Goal: Transaction & Acquisition: Purchase product/service

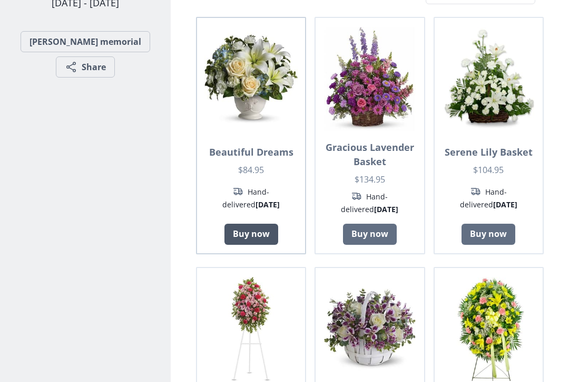
scroll to position [159, 0]
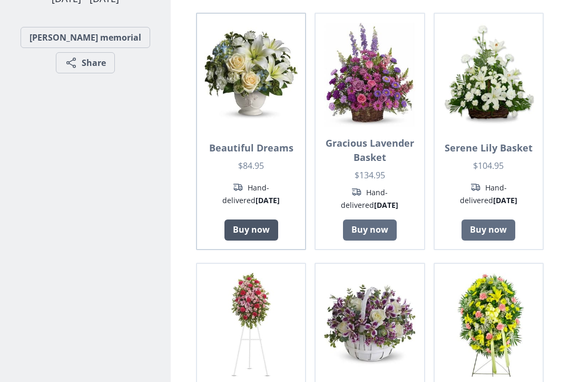
click at [257, 219] on link "Buy now" at bounding box center [252, 229] width 54 height 21
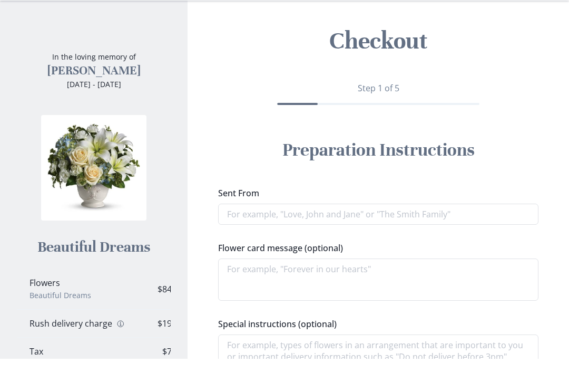
scroll to position [34, 0]
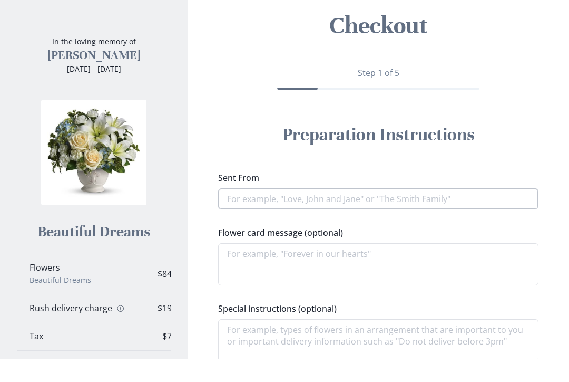
type textarea "x"
type input "Th"
type textarea "x"
type input "The"
type textarea "x"
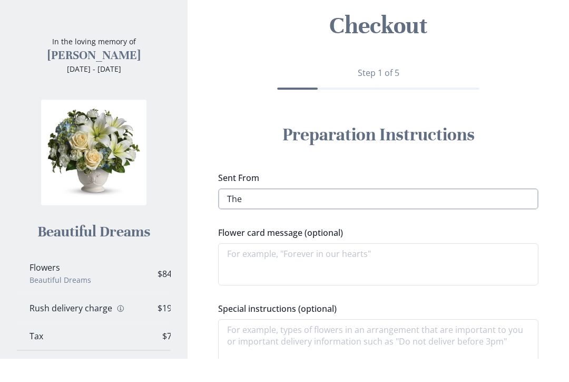
type input "The"
type textarea "x"
type input "The l"
type textarea "x"
type input "The lo"
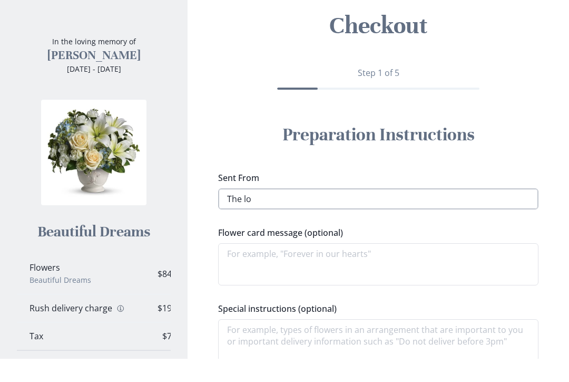
type textarea "x"
type input "The lot"
type textarea "x"
type input "The [PERSON_NAME]"
type textarea "x"
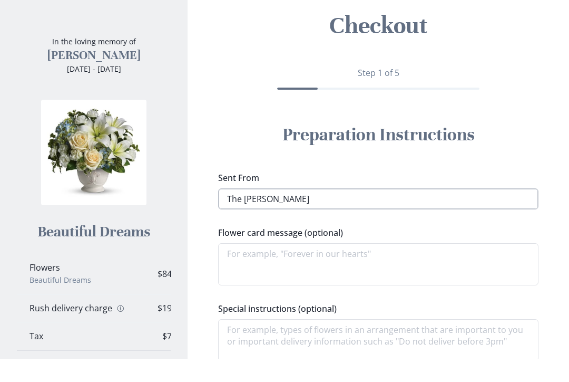
type input "The [PERSON_NAME]"
type textarea "x"
type input "The [PERSON_NAME]"
type textarea "x"
type input "The [PERSON_NAME] f"
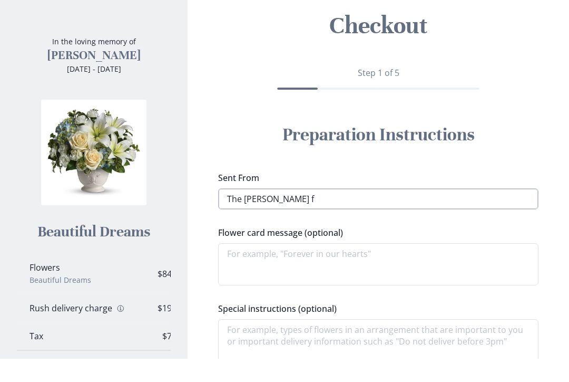
type textarea "x"
type input "The [PERSON_NAME]"
type textarea "x"
type input "The [PERSON_NAME] fam"
type textarea "x"
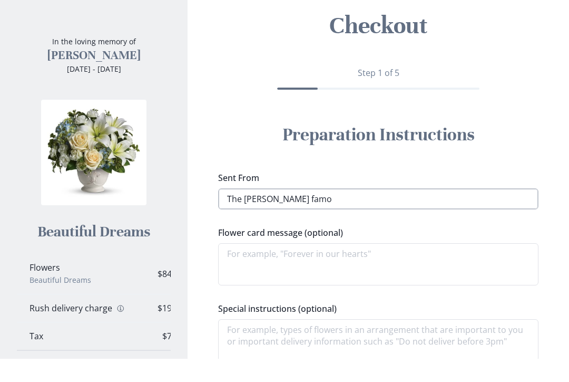
type input "The [PERSON_NAME] famoi"
type textarea "x"
type input "The [PERSON_NAME] famoil"
type textarea "x"
type input "The [PERSON_NAME] famoily"
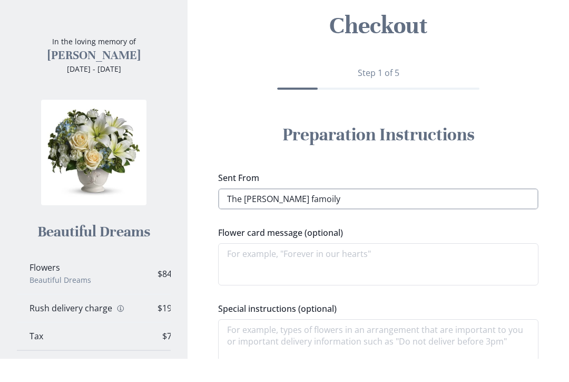
type textarea "x"
type input "The [PERSON_NAME] family"
type textarea "x"
type input "The [PERSON_NAME] family"
type textarea "x"
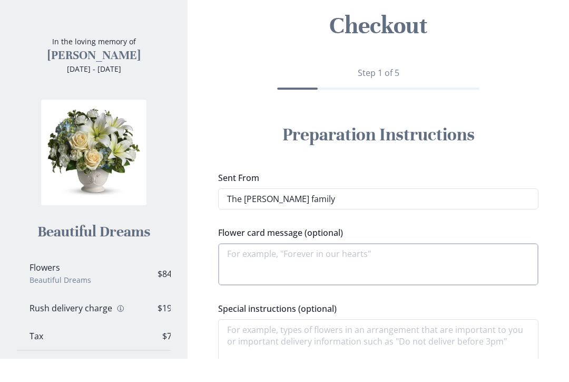
type input "The [PERSON_NAME] family"
click at [308, 266] on textarea "Flower card message (optional)" at bounding box center [378, 287] width 320 height 42
type textarea "x"
type textarea "sh"
type textarea "x"
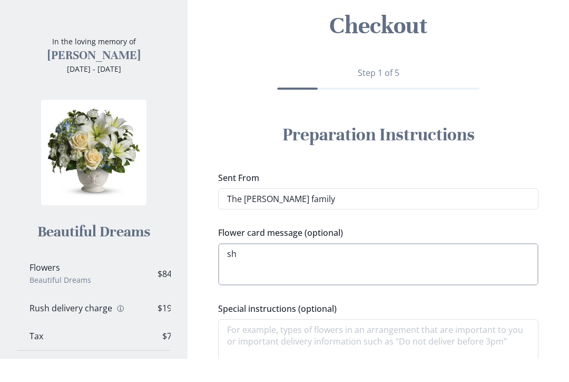
type textarea "she"
type textarea "x"
type textarea "she"
type textarea "x"
type textarea "she i"
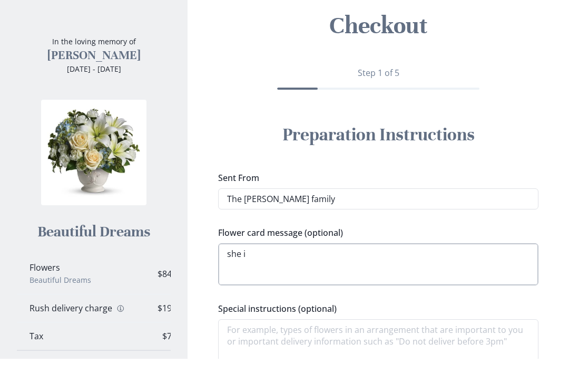
type textarea "x"
type textarea "she is"
type textarea "x"
type textarea "she is"
type textarea "x"
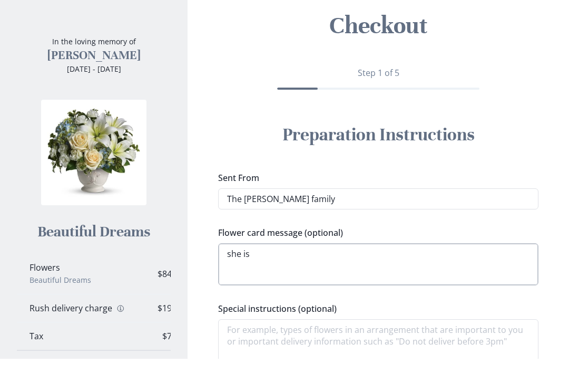
type textarea "she is n"
type textarea "x"
type textarea "she is no"
type textarea "x"
type textarea "she is not"
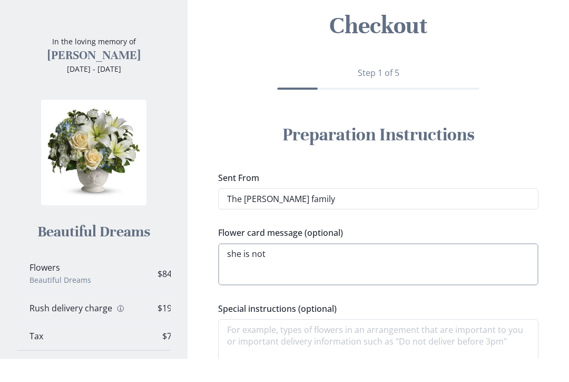
type textarea "x"
type textarea "she is not"
type textarea "x"
type textarea "she is not d"
type textarea "x"
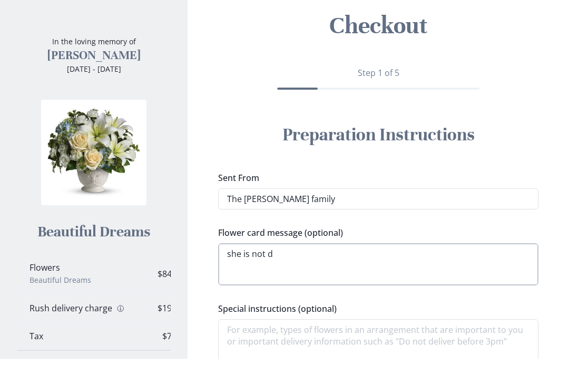
type textarea "she is not de"
type textarea "x"
type textarea "she is not dea"
type textarea "x"
type textarea "she is not dead"
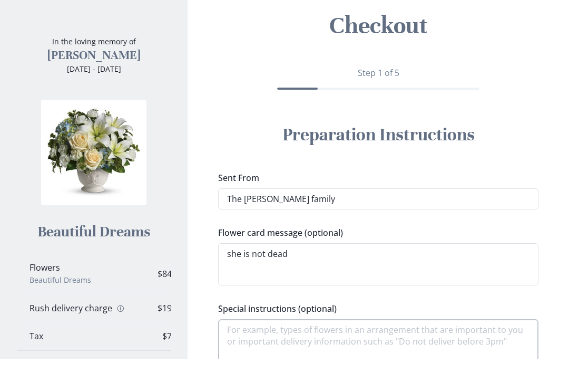
click at [379, 342] on textarea "Special instructions (optional)" at bounding box center [378, 363] width 320 height 42
type textarea "x"
type textarea "w"
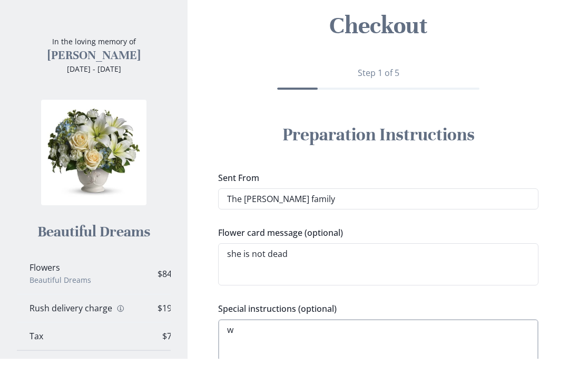
type textarea "x"
type textarea "wr"
type textarea "x"
type textarea "wri"
type textarea "x"
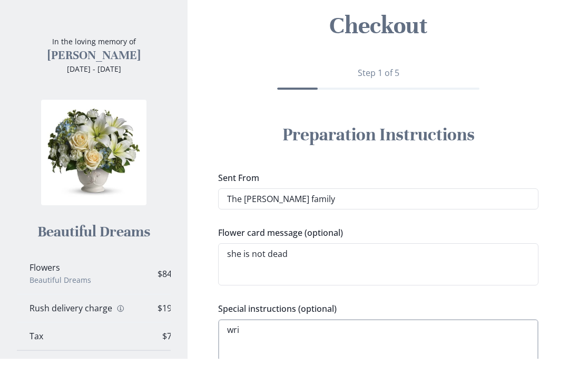
type textarea "writ"
type textarea "x"
type textarea "write"
type textarea "x"
type textarea "write"
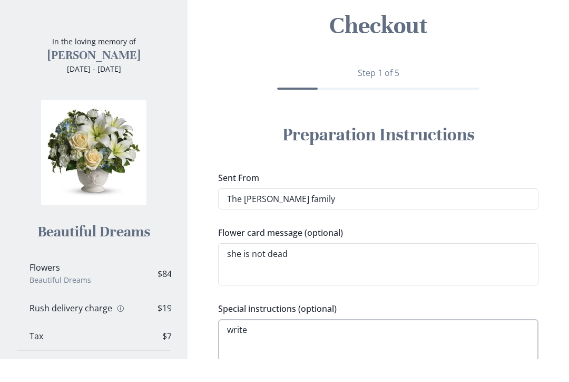
type textarea "x"
type textarea "write h"
type textarea "x"
type textarea "write hs"
type textarea "x"
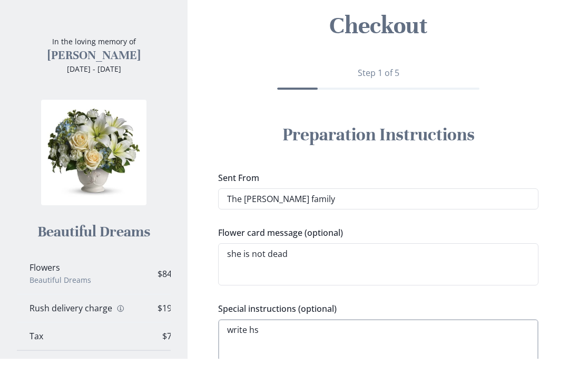
type textarea "write hse"
type textarea "x"
type textarea "write hs"
type textarea "x"
type textarea "write h"
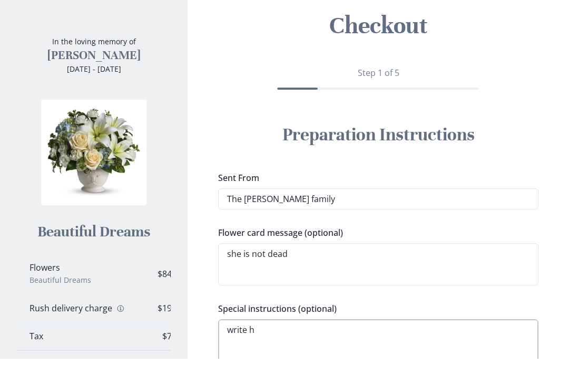
type textarea "x"
type textarea "write"
type textarea "x"
type textarea "write"
type textarea "x"
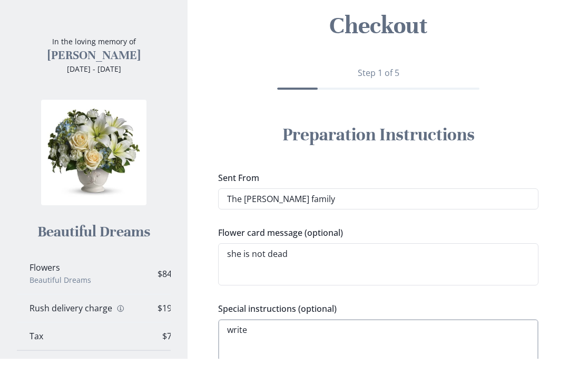
type textarea "write"
type textarea "x"
type textarea "write S"
type textarea "x"
type textarea "write SH"
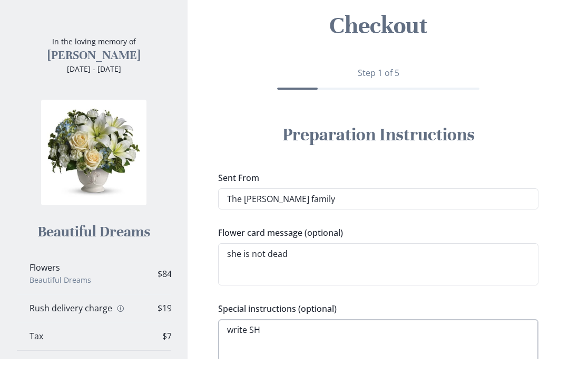
type textarea "x"
type textarea "write SHE"
type textarea "x"
type textarea "write SHE"
type textarea "x"
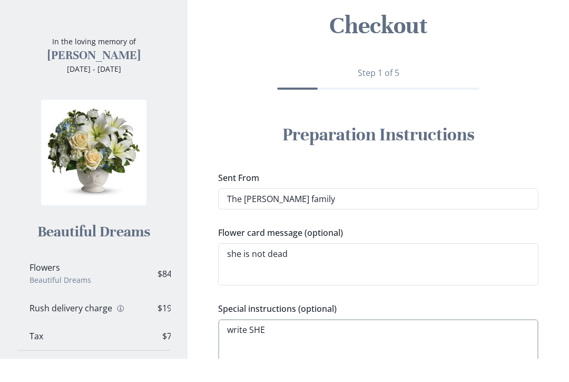
type textarea "write SHE I"
type textarea "x"
type textarea "write SHE IS"
type textarea "x"
type textarea "write SHE IS"
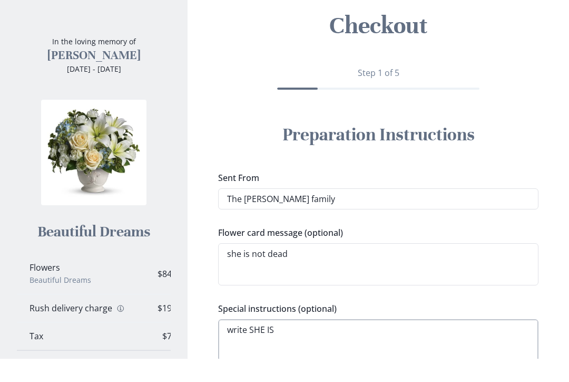
type textarea "x"
type textarea "write SHE IS N"
type textarea "x"
type textarea "write SHE IS NPO"
type textarea "x"
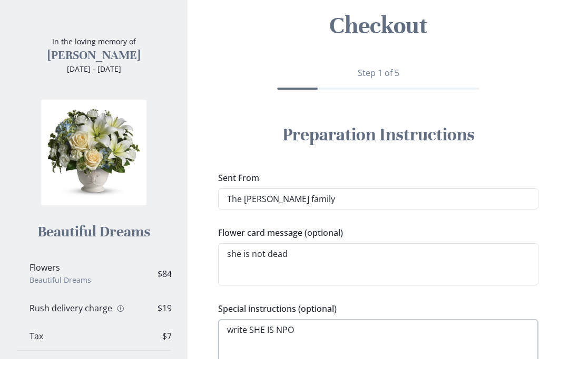
type textarea "write SHE IS NPOT"
type textarea "x"
type textarea "write SHE IS NPOT"
type textarea "x"
type textarea "write SHE IS NPOT"
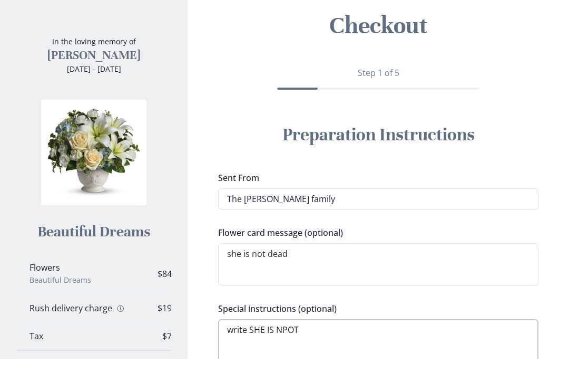
type textarea "x"
type textarea "write SHE IS NPO"
type textarea "x"
type textarea "write SHE IS NP"
type textarea "x"
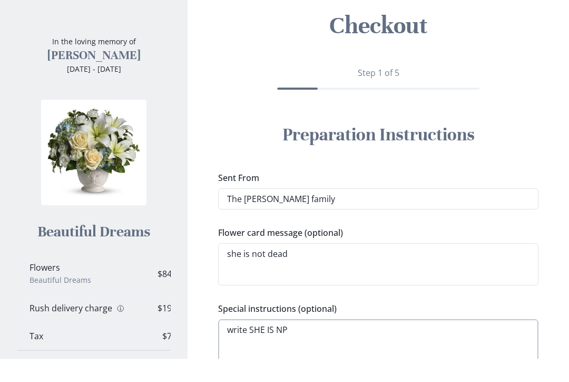
type textarea "write SHE IS N"
type textarea "x"
type textarea "write SHE IS NO"
type textarea "x"
type textarea "write SHE IS NOT"
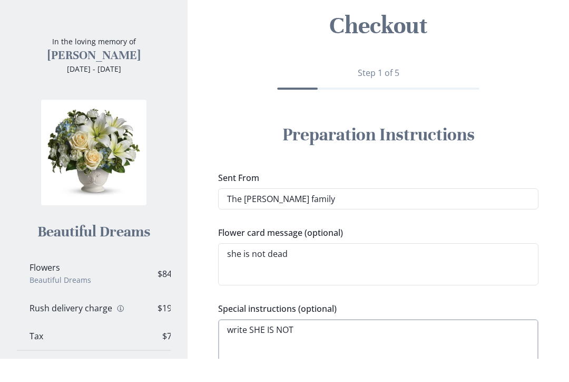
type textarea "x"
type textarea "write SHE IS NOT"
type textarea "x"
type textarea "write SHE IS NOT D"
type textarea "x"
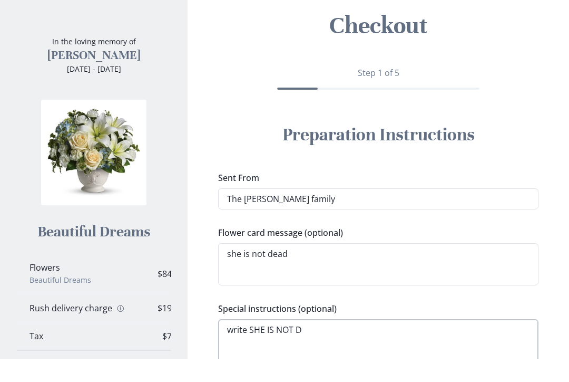
type textarea "write SHE IS NOT DE"
type textarea "x"
type textarea "write SHE IS NOT DEA"
type textarea "x"
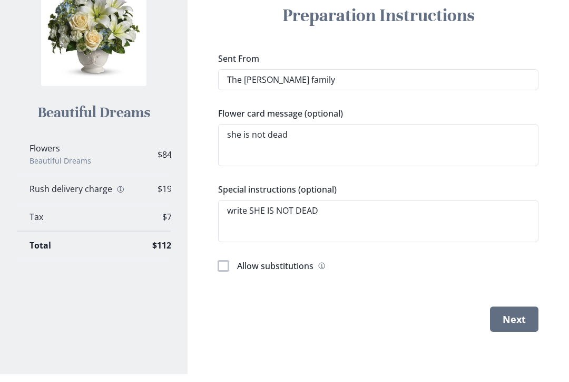
type textarea "write SHE IS NOT DEAD"
type textarea "x"
click at [0, 0] on form "Sent From The [PERSON_NAME] family Flower card message (optional) she is not de…" at bounding box center [0, 0] width 0 height 0
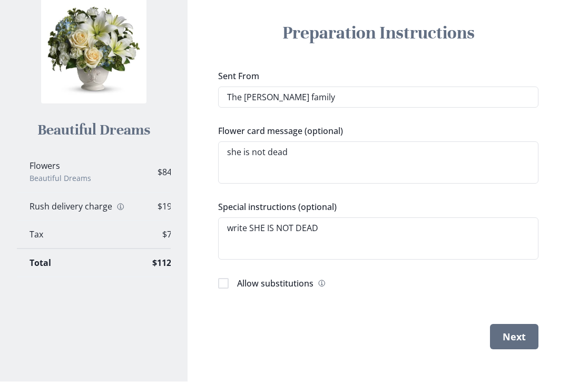
scroll to position [153, 0]
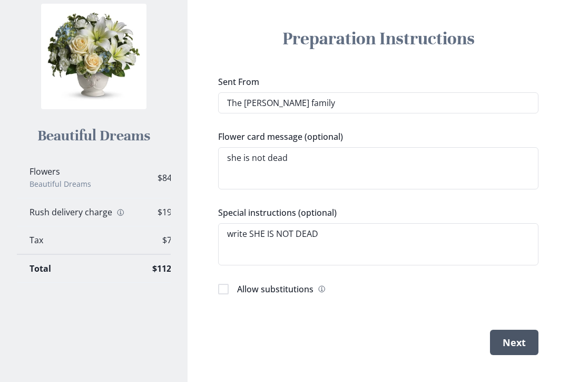
click at [528, 354] on button "Next" at bounding box center [514, 341] width 48 height 25
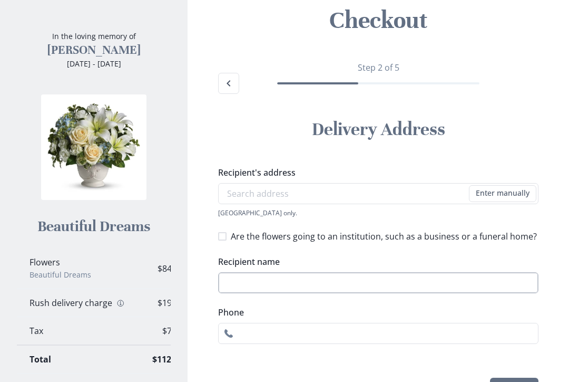
scroll to position [62, 0]
click at [282, 201] on input "Recipient's address" at bounding box center [378, 193] width 320 height 21
click at [314, 222] on div "[STREET_ADDRESS], WV [STREET_ADDRESS], WV [STREET_ADDRESS][PERSON_NAME] [STREET…" at bounding box center [378, 246] width 320 height 85
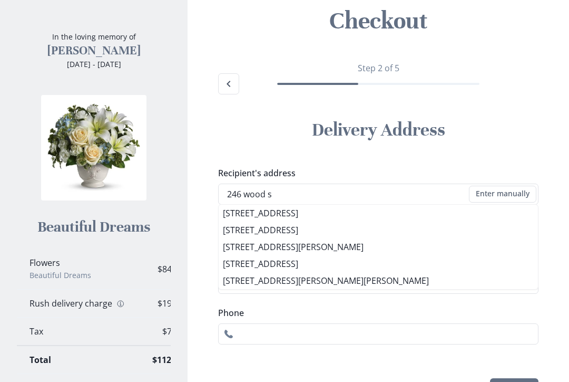
click at [285, 228] on li "[STREET_ADDRESS]" at bounding box center [378, 229] width 319 height 17
type input "[STREET_ADDRESS]"
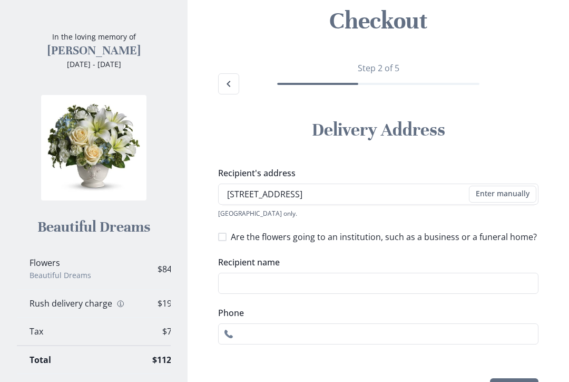
type input "1"
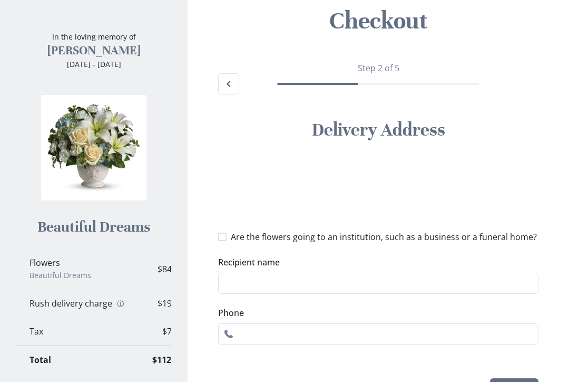
select select "WV"
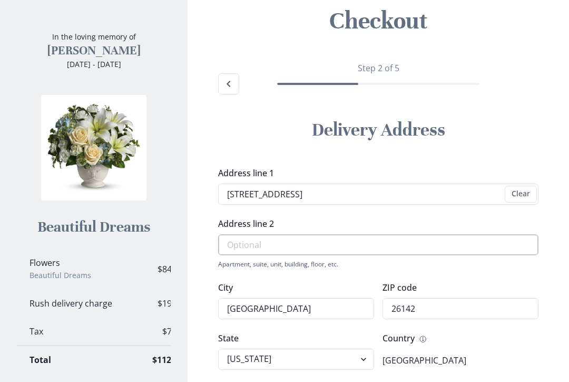
click at [253, 239] on input "Address line 2" at bounding box center [378, 244] width 320 height 21
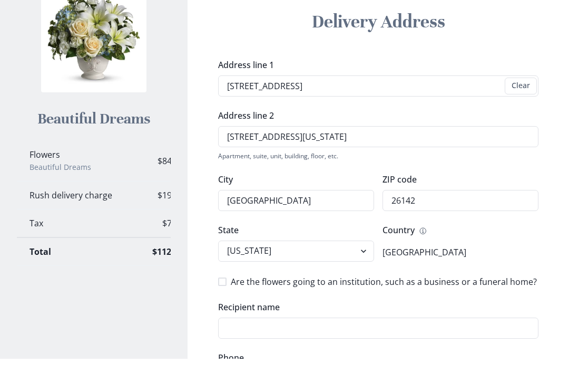
scroll to position [192, 0]
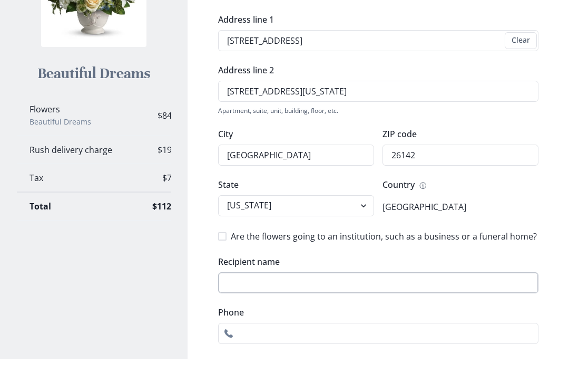
type input "[STREET_ADDRESS][US_STATE]"
click at [255, 295] on input "Recipient name" at bounding box center [378, 305] width 320 height 21
type input "[PERSON_NAME]"
click at [269, 346] on input "Phone" at bounding box center [378, 356] width 320 height 21
type input "3049668327"
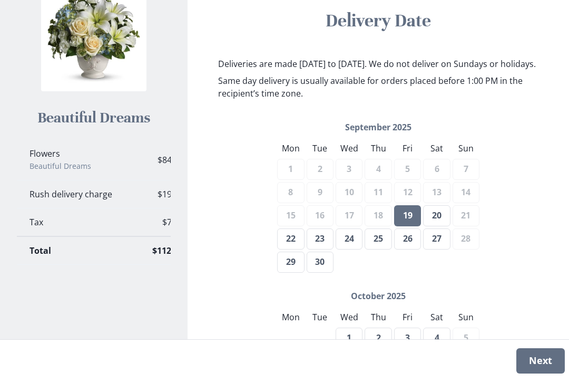
scroll to position [170, 0]
click at [319, 250] on button "23" at bounding box center [320, 239] width 27 height 21
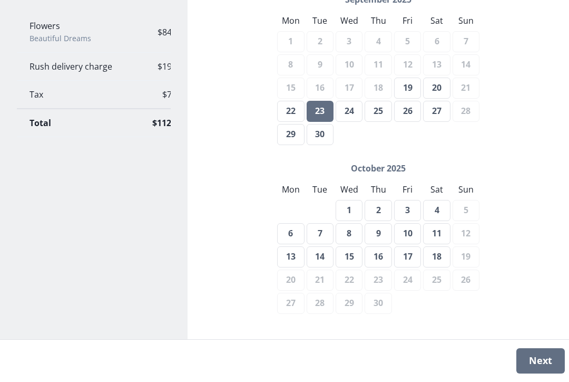
scroll to position [299, 0]
click at [530, 373] on button "Next" at bounding box center [540, 360] width 48 height 25
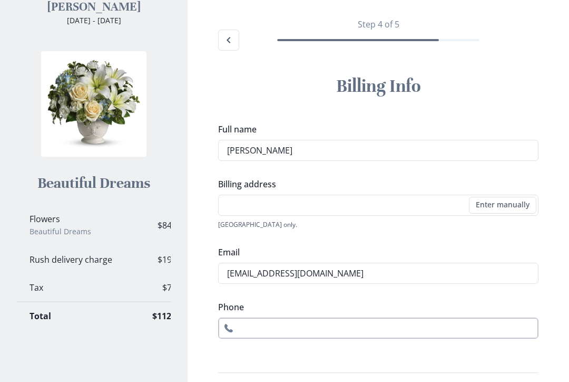
scroll to position [141, 0]
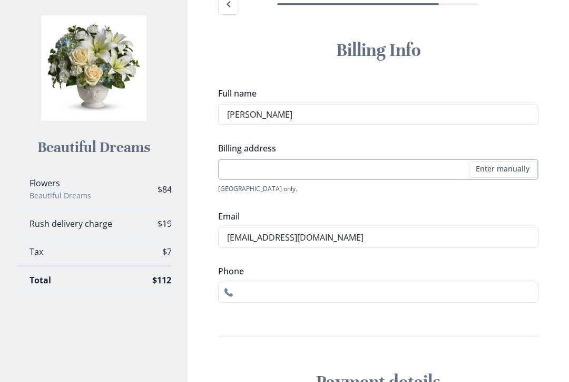
click at [302, 170] on input "Billing address" at bounding box center [378, 169] width 320 height 21
click at [325, 217] on li "[STREET_ADDRESS]" at bounding box center [378, 221] width 319 height 17
type input "[STREET_ADDRESS]"
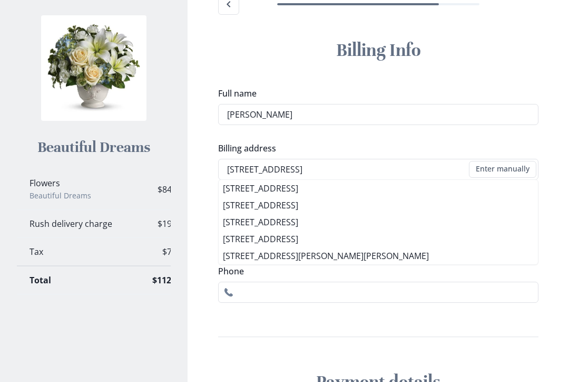
type input "1"
select select "WV"
select select "US"
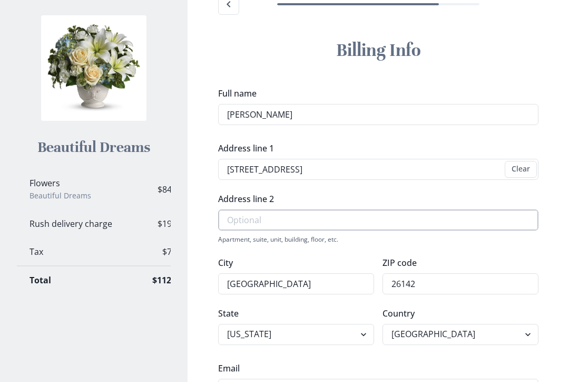
click at [291, 226] on input "Address line 2" at bounding box center [378, 219] width 320 height 21
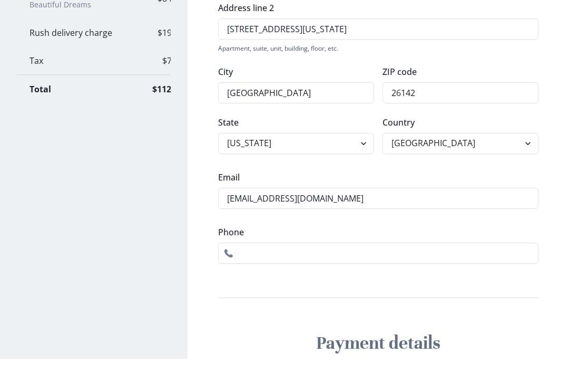
scroll to position [328, 0]
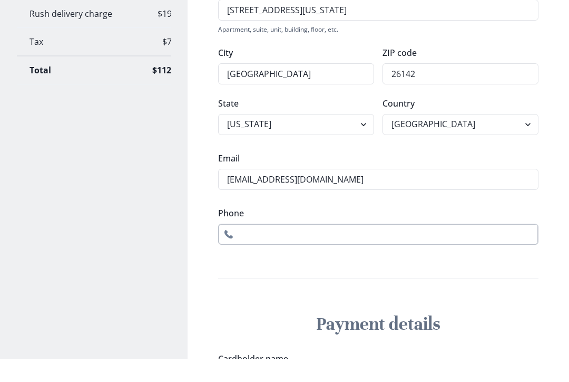
type input "[STREET_ADDRESS][US_STATE]"
click at [316, 247] on input "Phone" at bounding box center [378, 257] width 320 height 21
type input "[PHONE_NUMBER]"
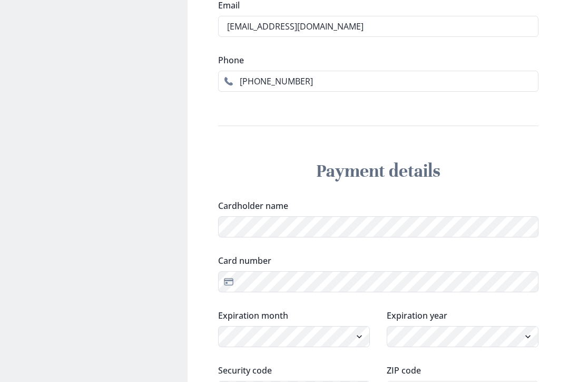
scroll to position [496, 0]
